Goal: Information Seeking & Learning: Learn about a topic

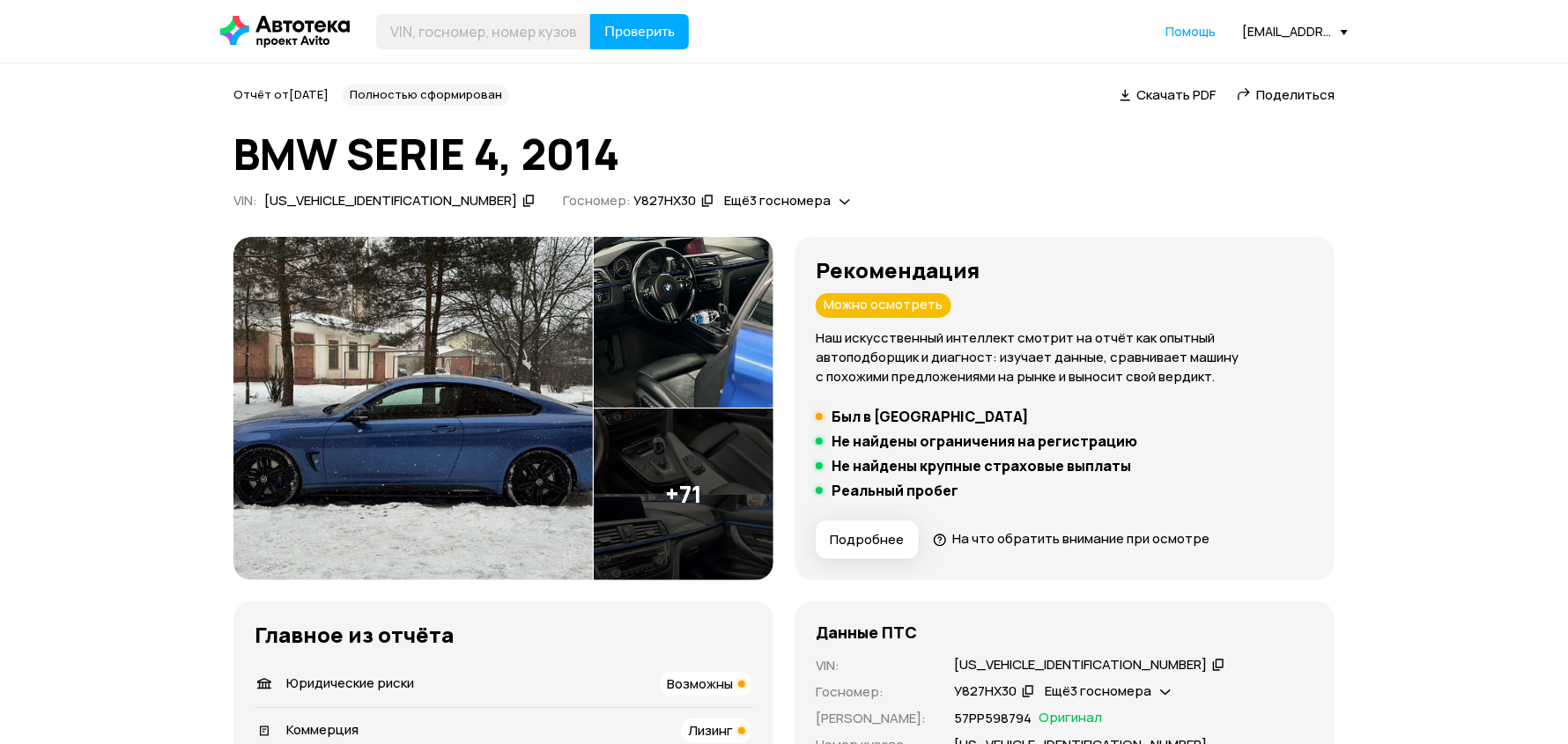
click at [309, 192] on div "WBA3N51010KS15849" at bounding box center [391, 200] width 253 height 18
click at [267, 155] on h1 "BMW SERIE 4, 2014" at bounding box center [784, 154] width 1101 height 48
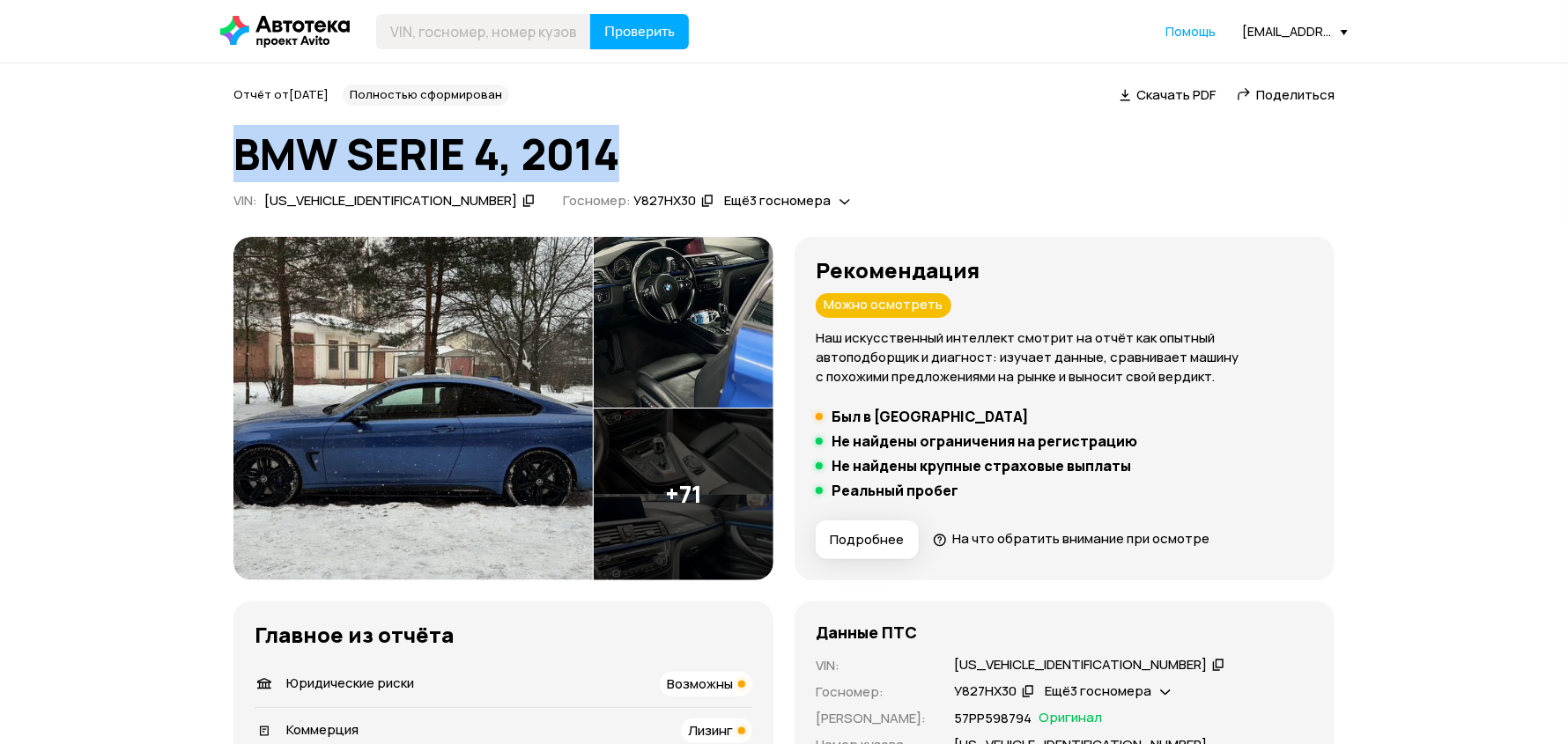
click at [267, 155] on h1 "BMW SERIE 4, 2014" at bounding box center [784, 154] width 1101 height 48
copy h1 "BMW SERIE 4, 2014"
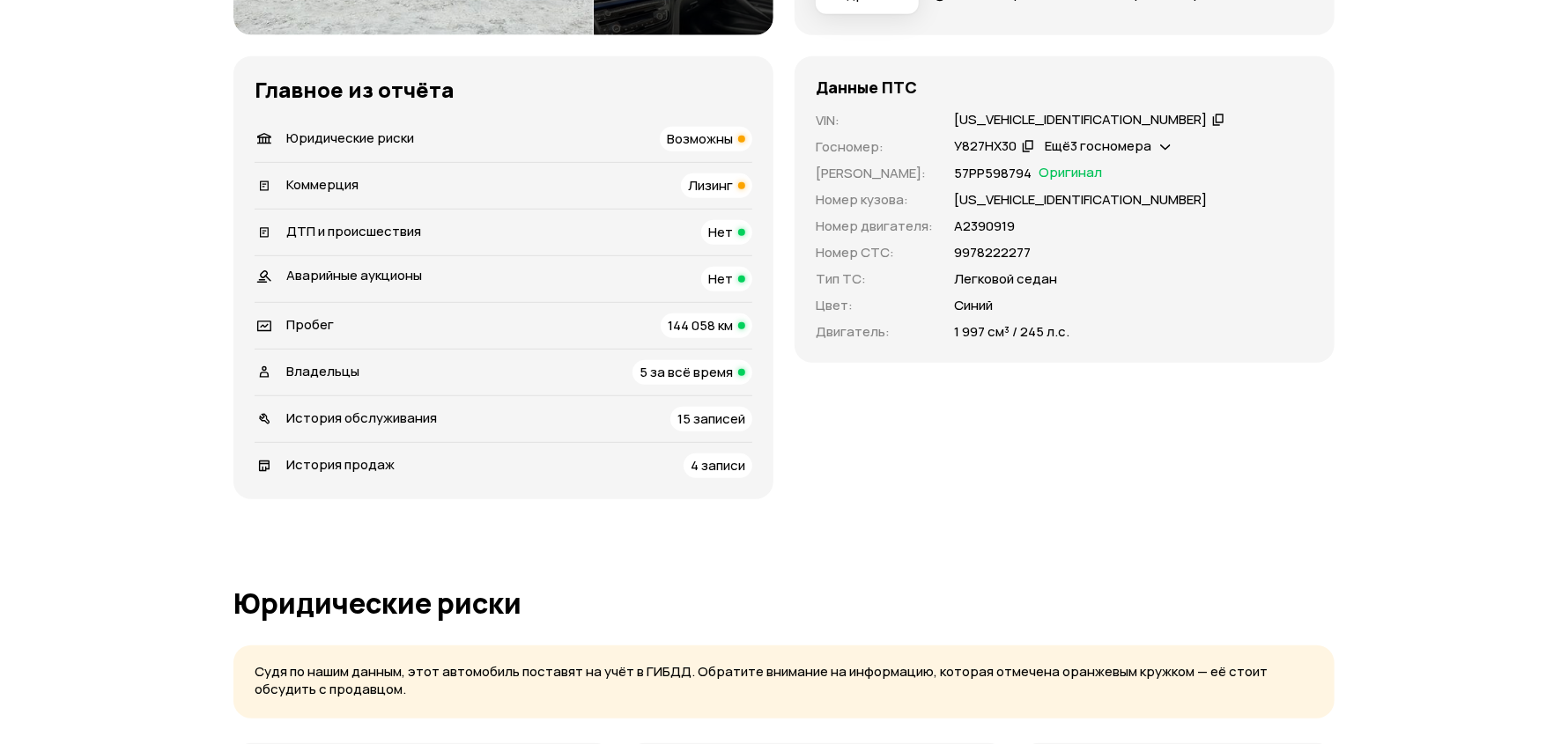
scroll to position [265, 0]
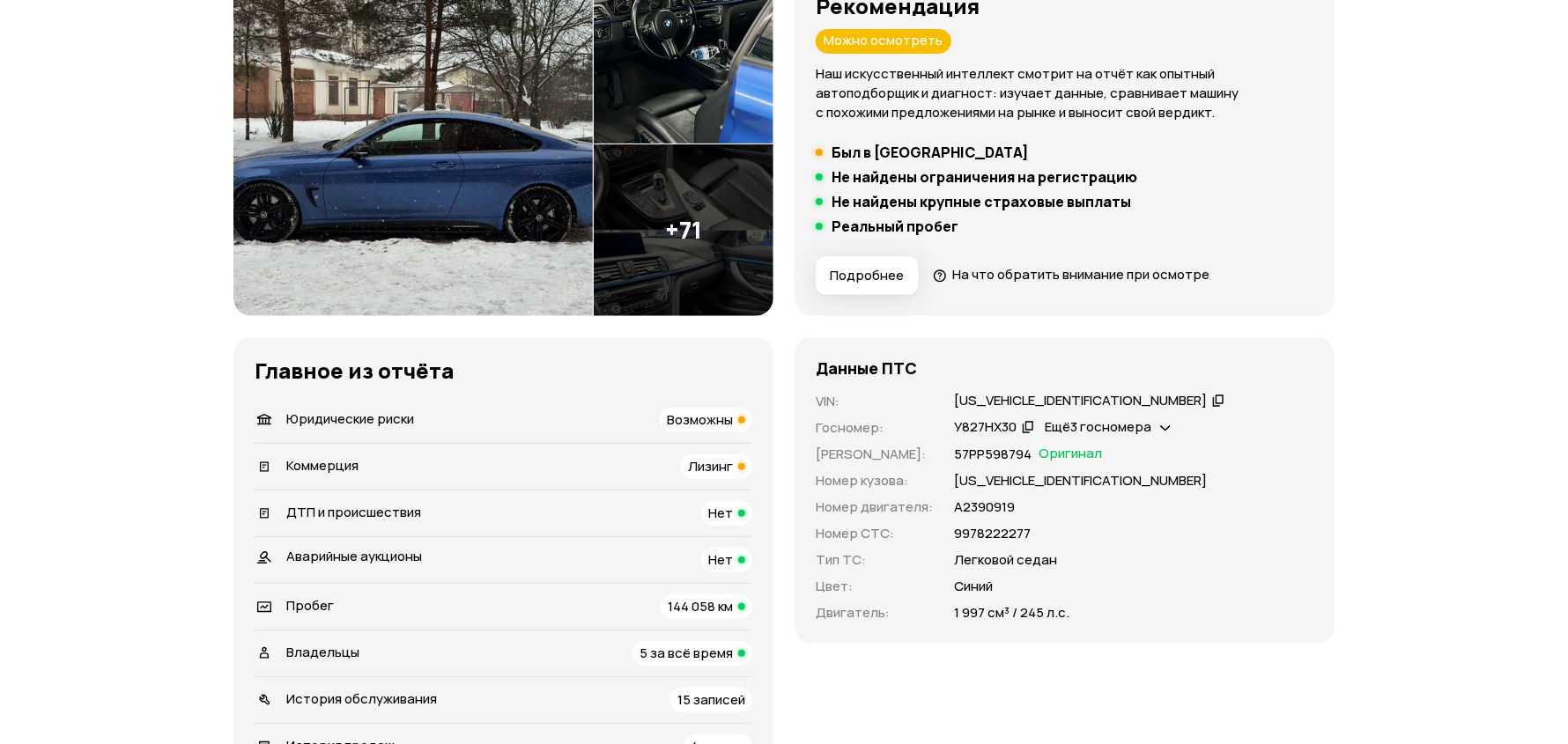
click at [735, 459] on div "Лизинг" at bounding box center [716, 466] width 71 height 24
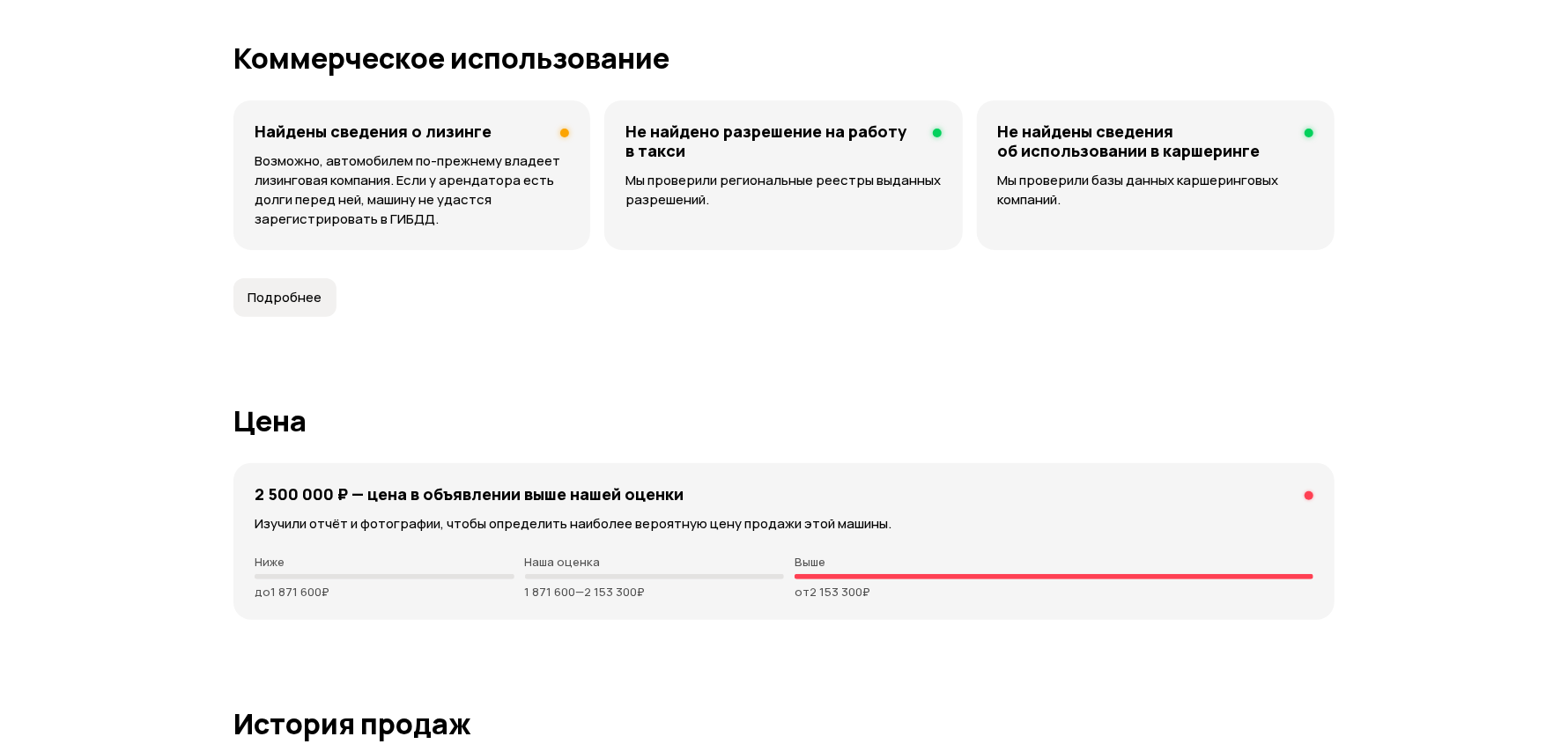
scroll to position [4467, 0]
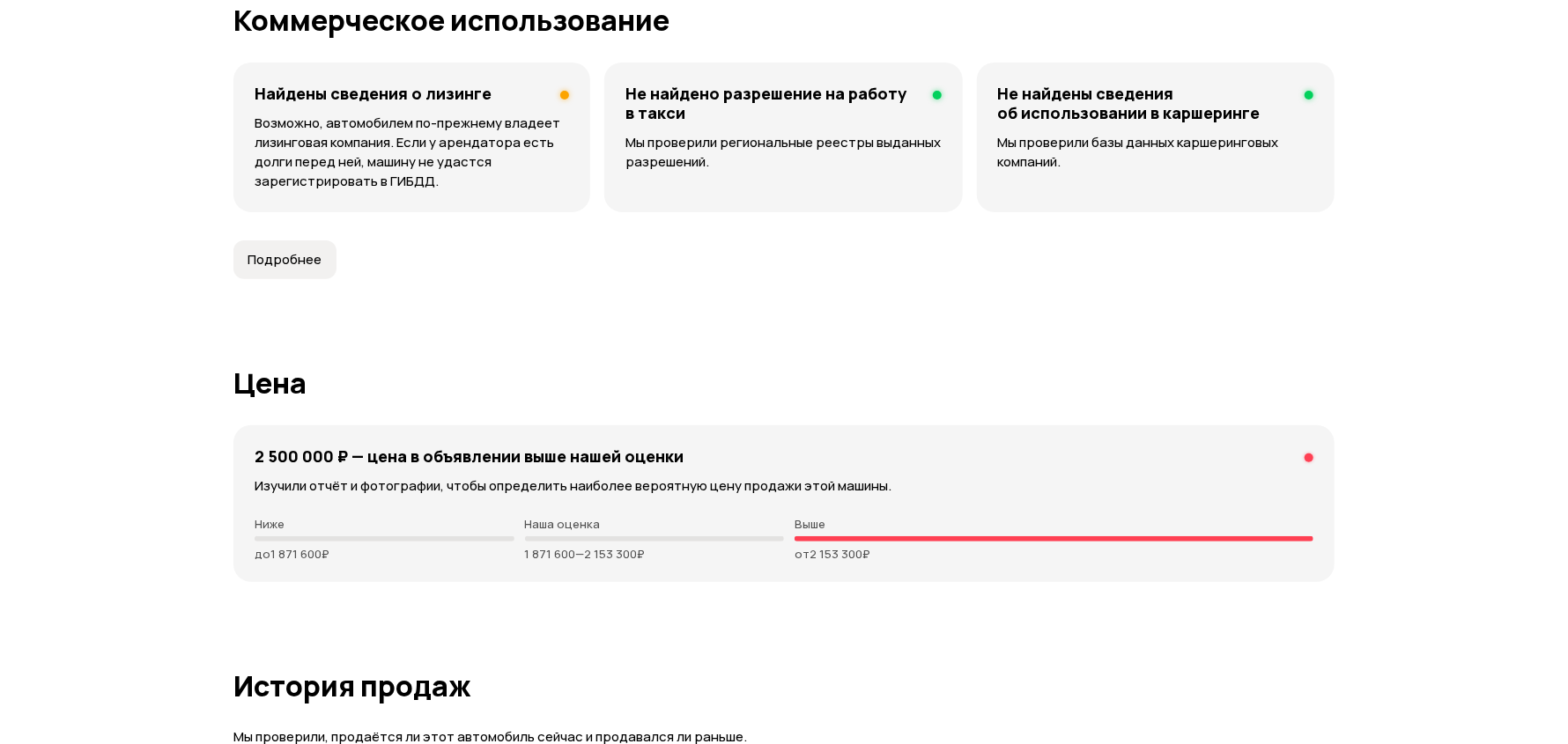
click at [357, 127] on p "Возможно, автомобилем по-прежнему владеет лизинговая компания. Если у арендатор…" at bounding box center [411, 153] width 314 height 78
click at [304, 240] on button "Подробнее" at bounding box center [285, 260] width 103 height 39
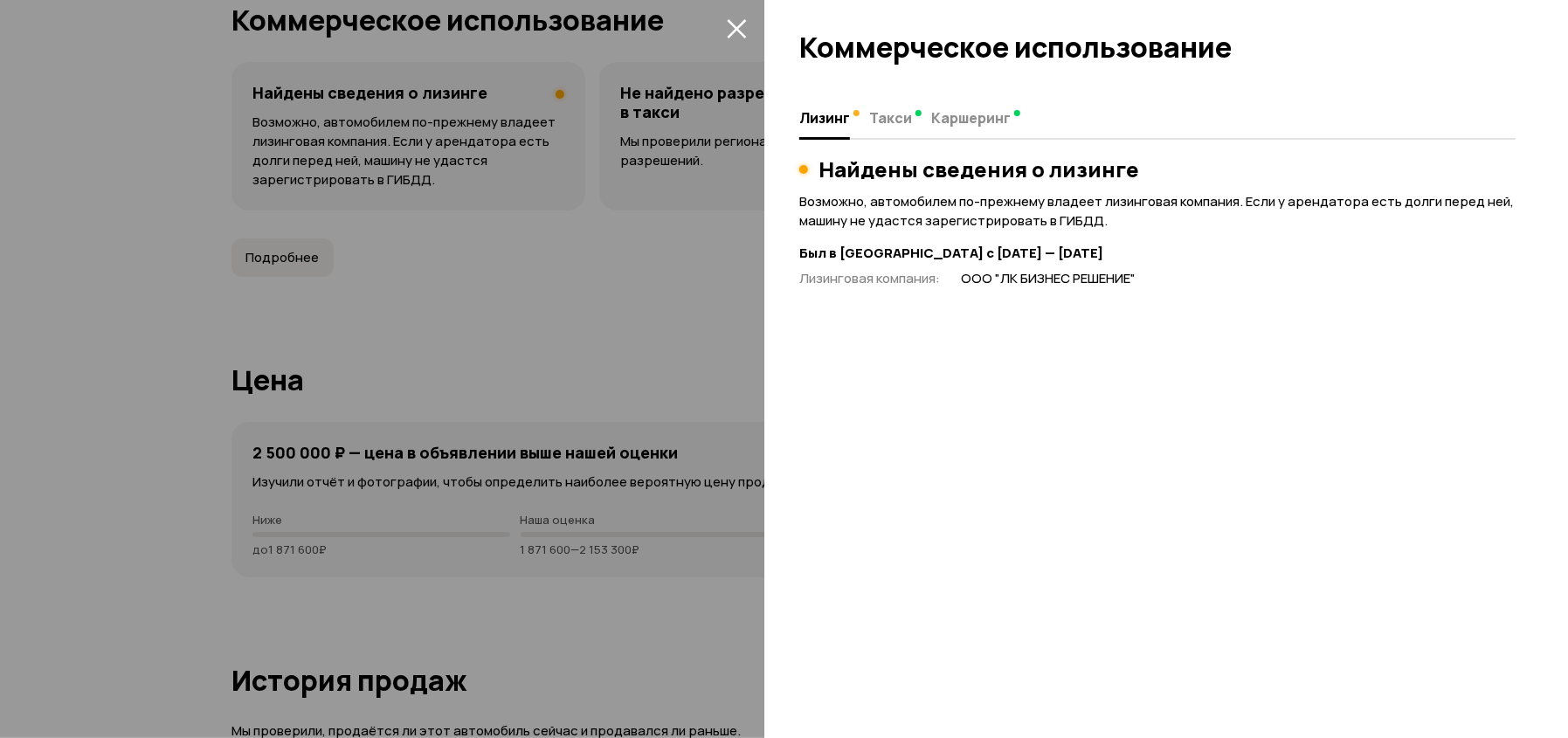
click at [560, 261] on div at bounding box center [784, 369] width 1568 height 738
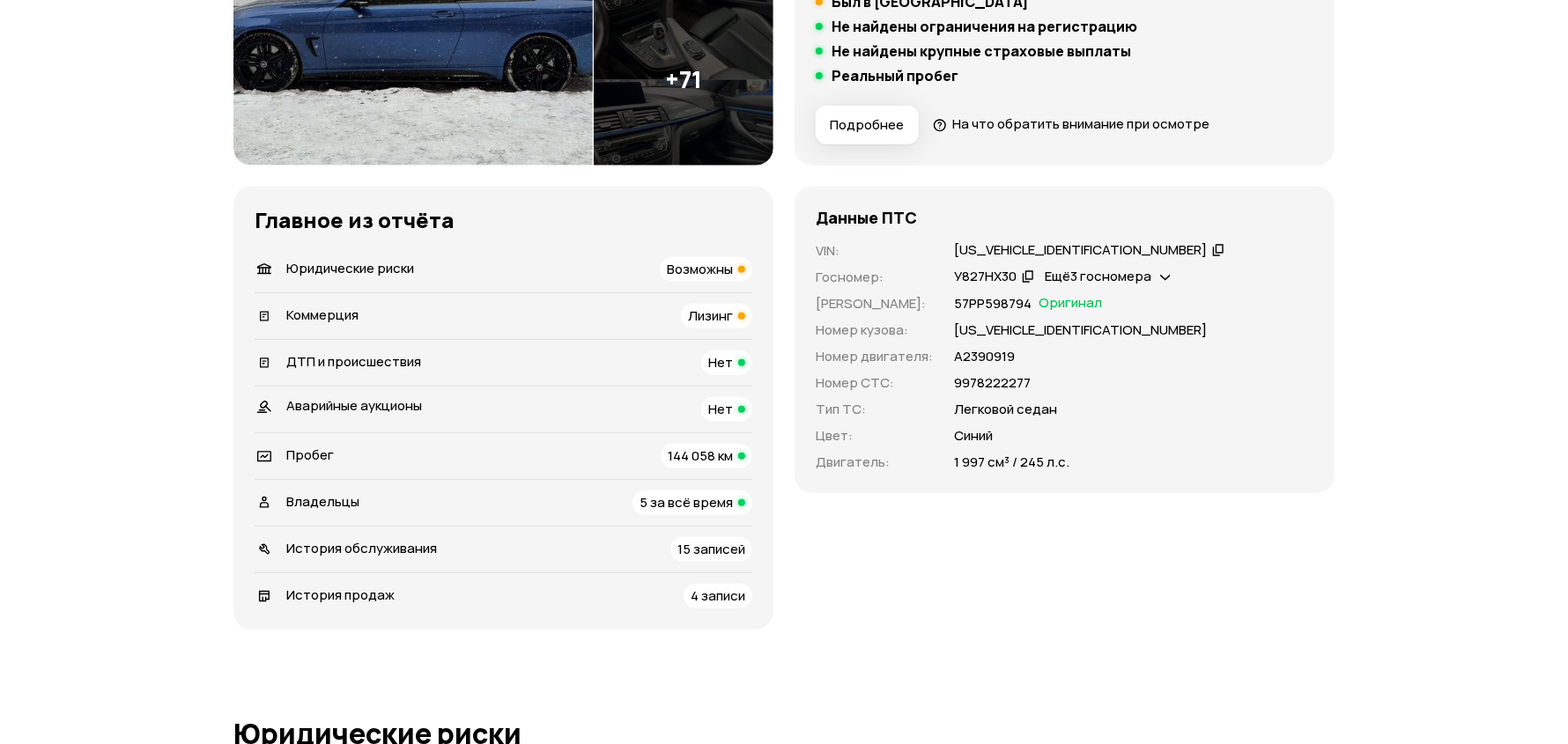
scroll to position [415, 0]
click at [957, 467] on div "VIN : WBA3N51010KS15849   Госномер : У827НХ30   Ещё 3 госномера   Номер ПТС : 5…" at bounding box center [1065, 356] width 498 height 230
click at [955, 466] on p "1 997 см³ / 245 л.с." at bounding box center [1012, 463] width 116 height 19
drag, startPoint x: 949, startPoint y: 463, endPoint x: 983, endPoint y: 466, distance: 34.1
click at [983, 466] on div "VIN : WBA3N51010KS15849   Госномер : У827НХ30   Ещё 3 госномера   Номер ПТС : 5…" at bounding box center [1065, 356] width 498 height 230
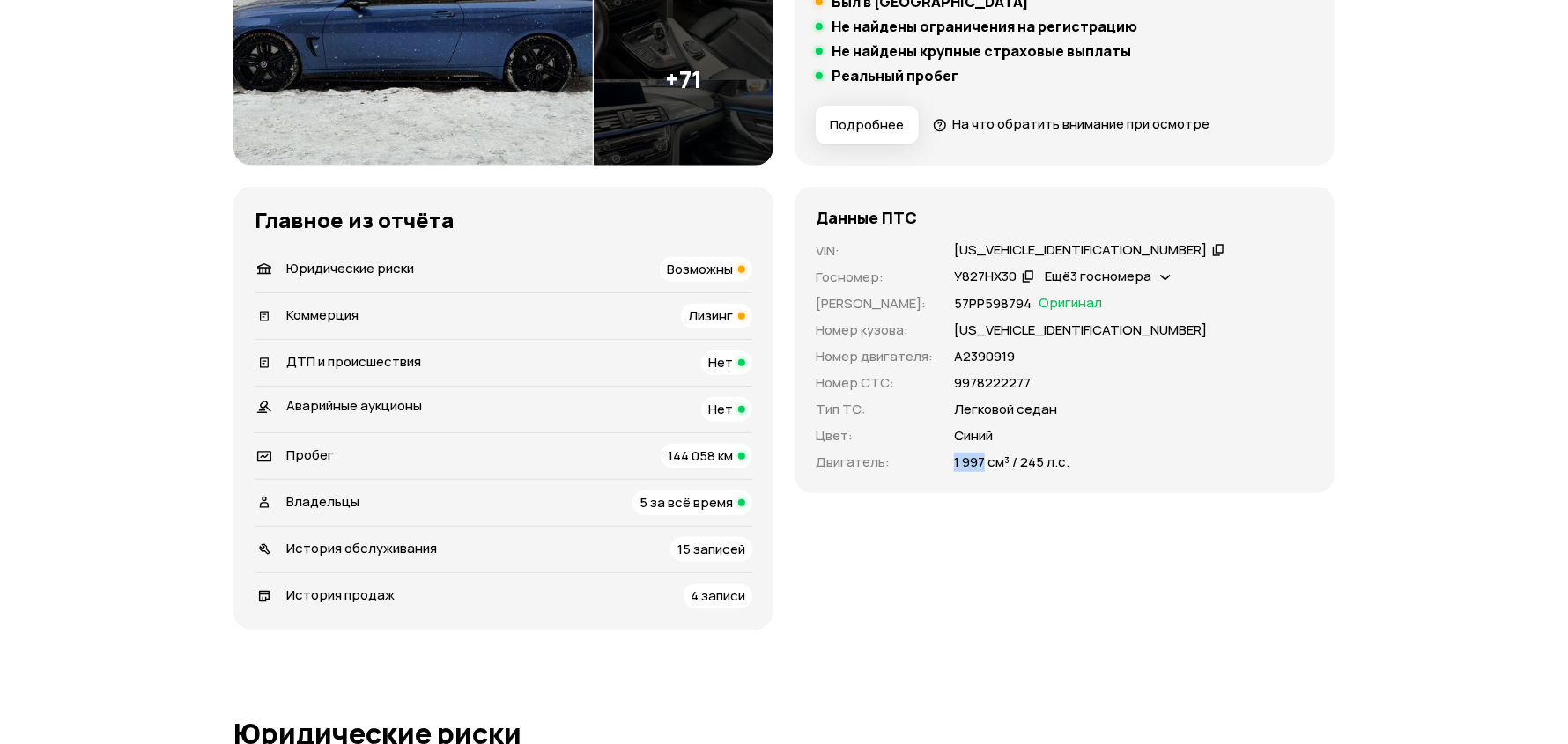
copy p "1 997"
click at [1022, 461] on p "1 997 см³ / 245 л.с." at bounding box center [1012, 463] width 116 height 19
copy p "245"
